Goal: Information Seeking & Learning: Learn about a topic

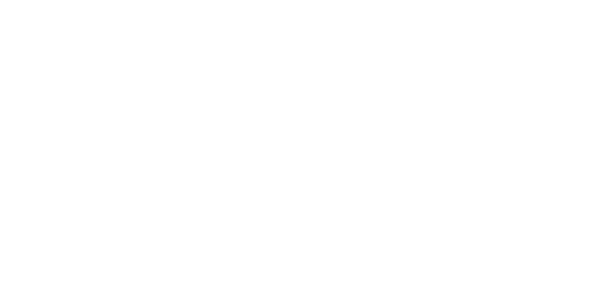
click at [0, 0] on html at bounding box center [0, 0] width 0 height 0
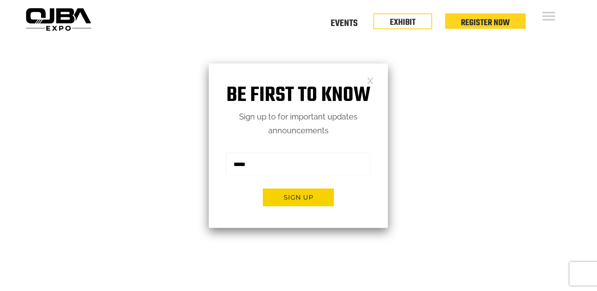
click at [373, 77] on link at bounding box center [370, 80] width 7 height 7
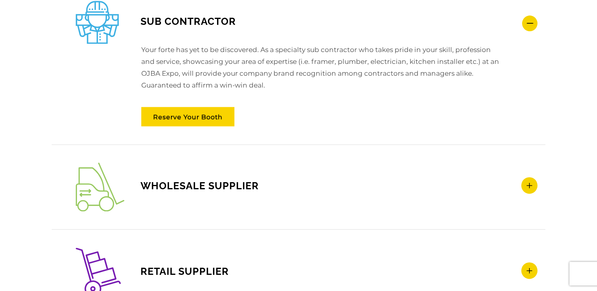
scroll to position [1105, 0]
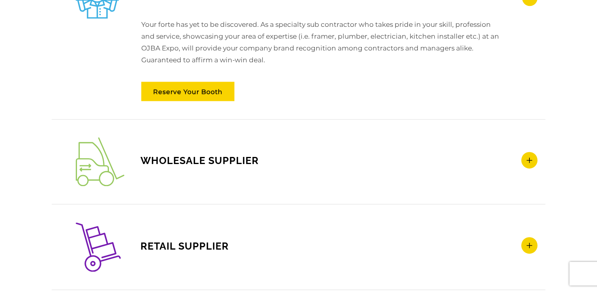
click at [195, 165] on span "WHOLESALE SUPPLIER" at bounding box center [167, 161] width 183 height 12
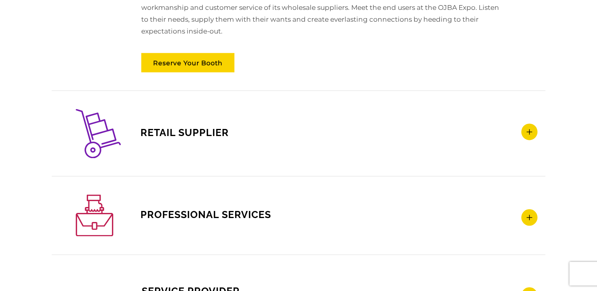
scroll to position [1224, 0]
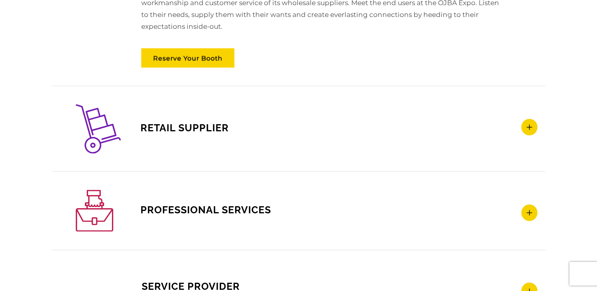
click at [202, 129] on span "RETAIL SUPPLIER" at bounding box center [152, 128] width 153 height 12
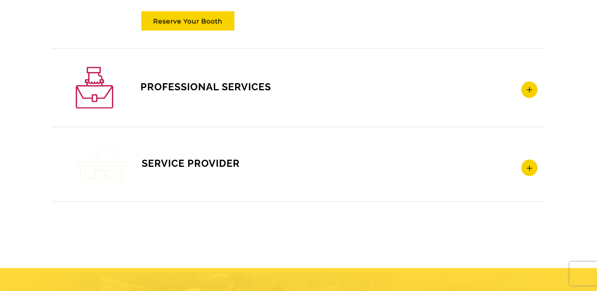
scroll to position [1381, 0]
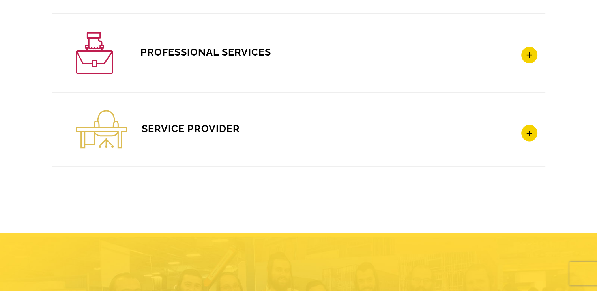
click at [204, 129] on span "SERVICE PROVIDER" at bounding box center [158, 128] width 164 height 12
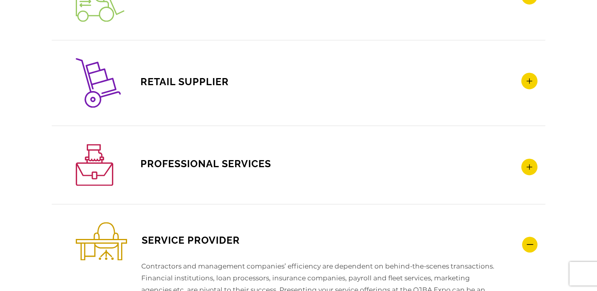
scroll to position [1184, 0]
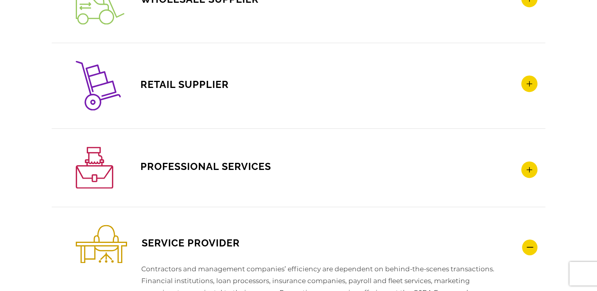
click at [208, 163] on span "PROFESSIONAL SERVICES" at bounding box center [173, 167] width 195 height 12
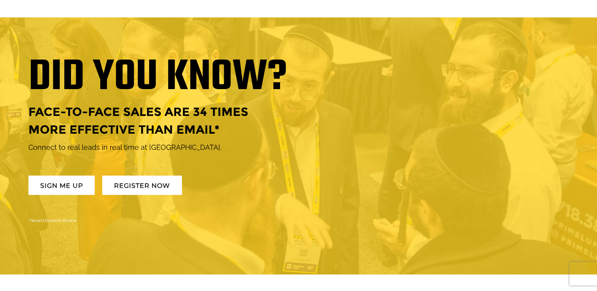
scroll to position [632, 0]
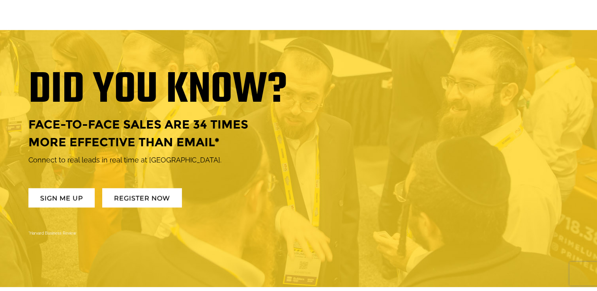
click at [144, 159] on p "Connect to real leads in real time at [GEOGRAPHIC_DATA]." at bounding box center [158, 160] width 260 height 13
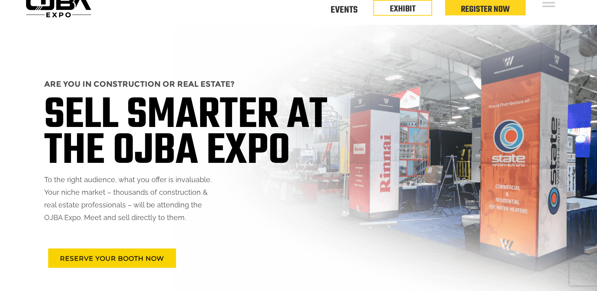
scroll to position [0, 0]
